Goal: Task Accomplishment & Management: Manage account settings

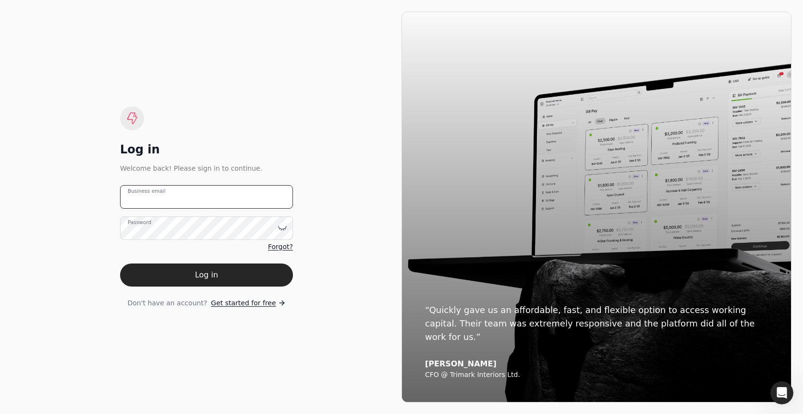
click at [258, 194] on email "Business email" at bounding box center [206, 197] width 173 height 24
type email "t"
drag, startPoint x: 213, startPoint y: 110, endPoint x: 210, endPoint y: 96, distance: 14.3
click at [213, 109] on div "Log in Welcome back! Please sign in to continue. Business email Password Forgot…" at bounding box center [206, 207] width 173 height 202
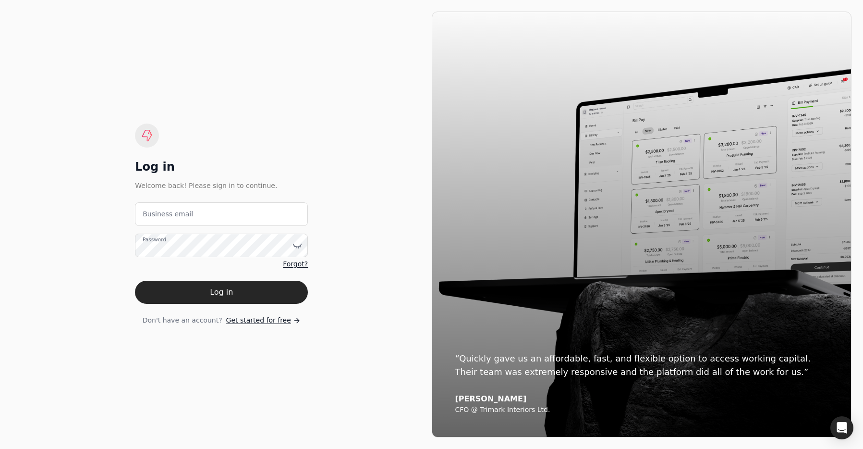
click at [295, 263] on span "Forgot?" at bounding box center [295, 264] width 25 height 10
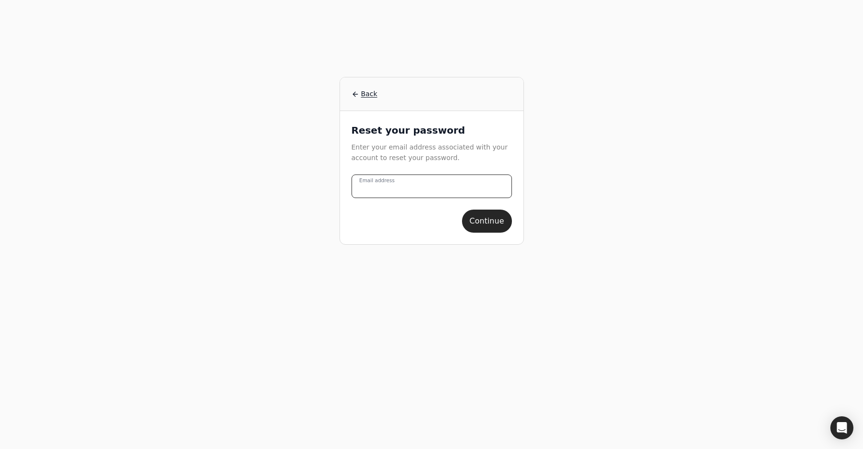
click at [417, 187] on address "Email address" at bounding box center [432, 186] width 160 height 24
paste address "Reed Jones Christofferson"
type address "Reed Jones Christofferson"
drag, startPoint x: 353, startPoint y: 188, endPoint x: 271, endPoint y: 187, distance: 81.2
click at [271, 187] on div "Back Reset your password Enter your email address associated with your account …" at bounding box center [432, 224] width 738 height 449
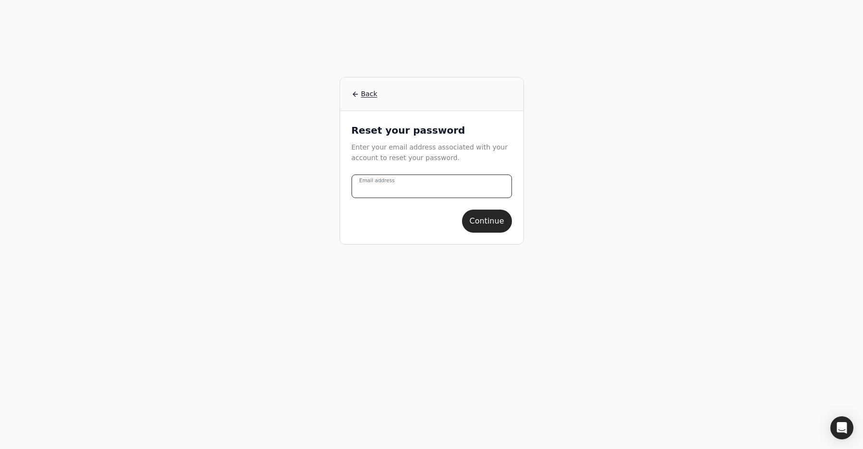
paste address "vancouverinvoices@rjc.ca"
drag, startPoint x: 369, startPoint y: 187, endPoint x: 279, endPoint y: 180, distance: 90.6
click at [279, 180] on div "Back Reset your password Enter your email address associated with your account …" at bounding box center [432, 224] width 738 height 449
type address "vancouverinvoices@rjc.ca"
click at [493, 229] on button "Continue" at bounding box center [487, 220] width 50 height 23
